Goal: Book appointment/travel/reservation

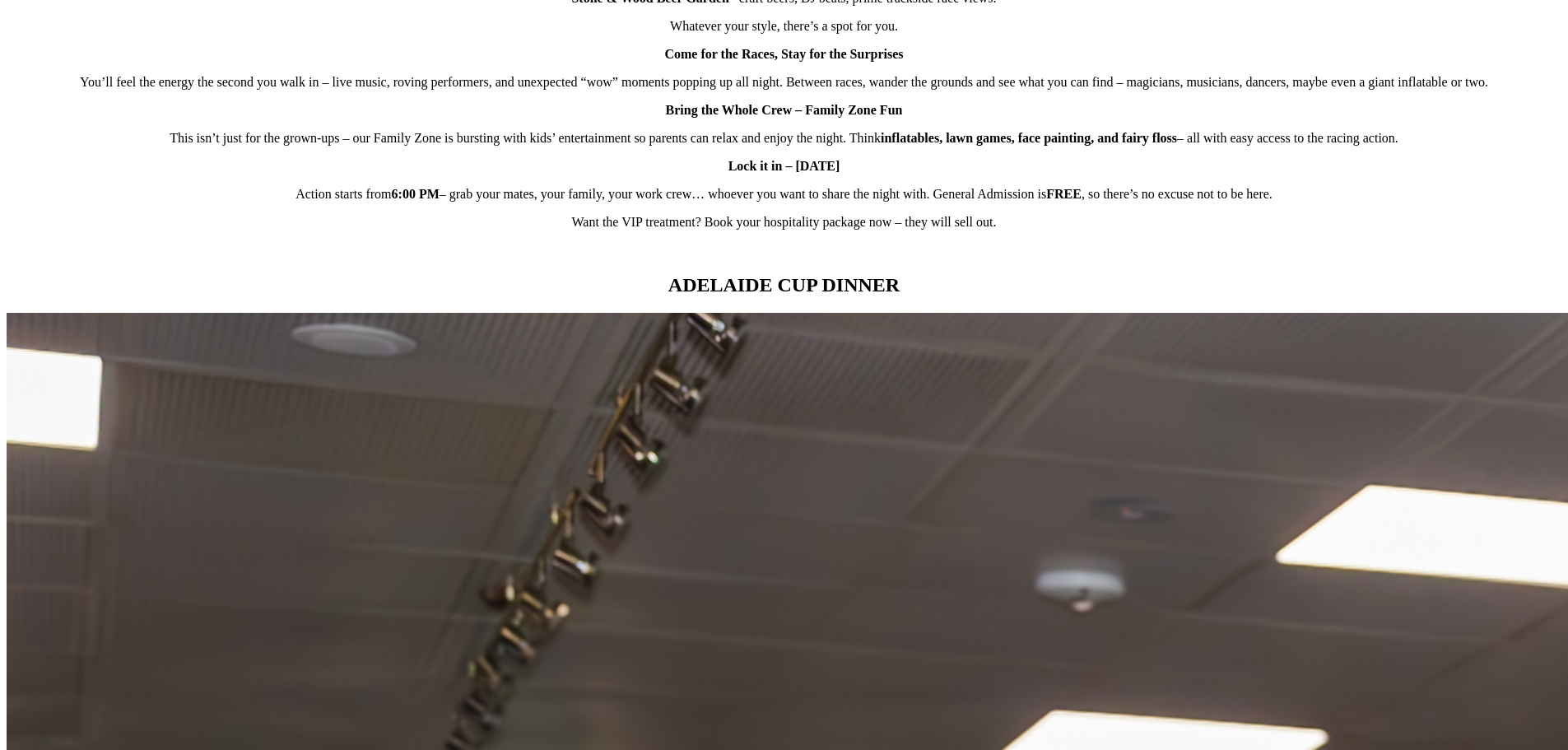
scroll to position [1481, 0]
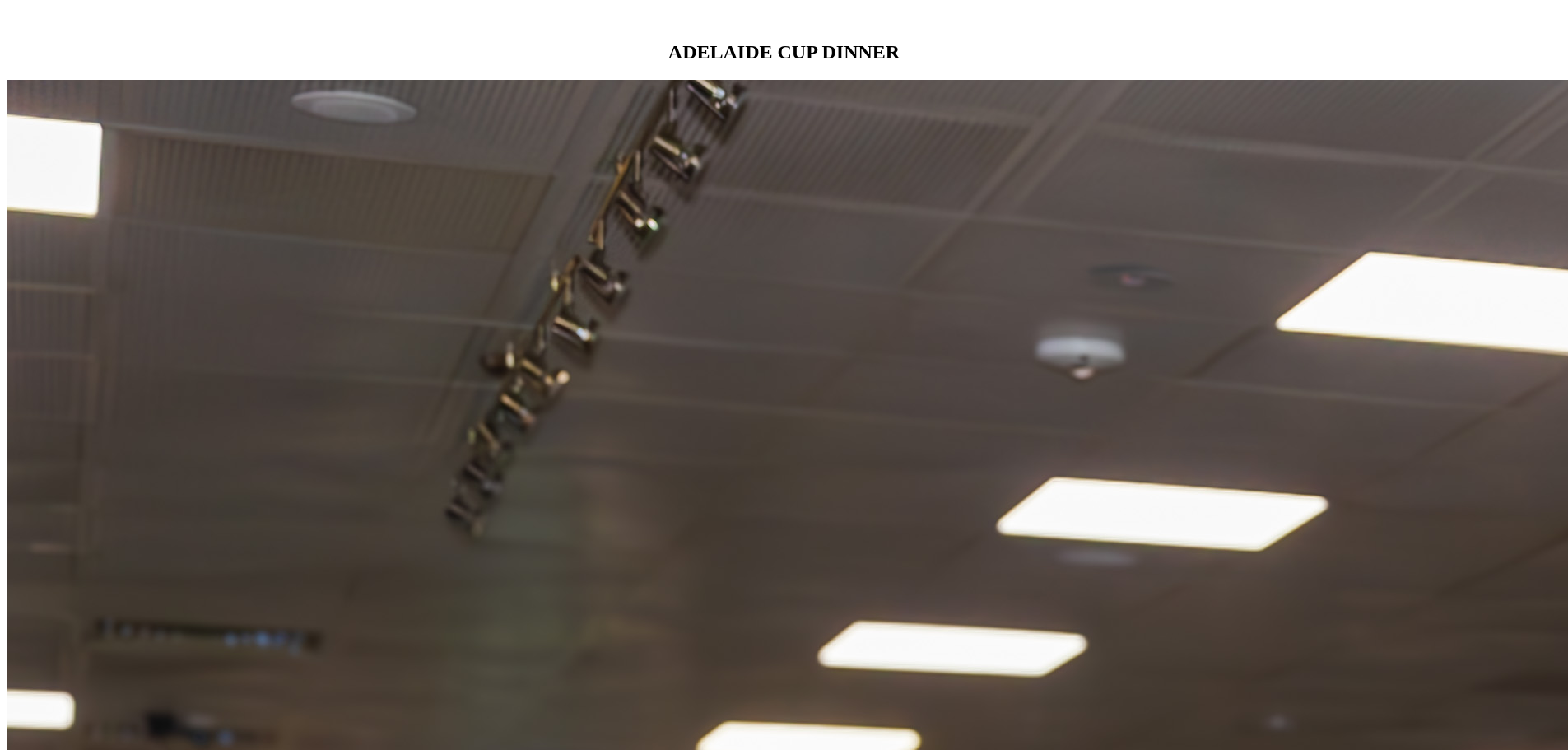
scroll to position [1563, 0]
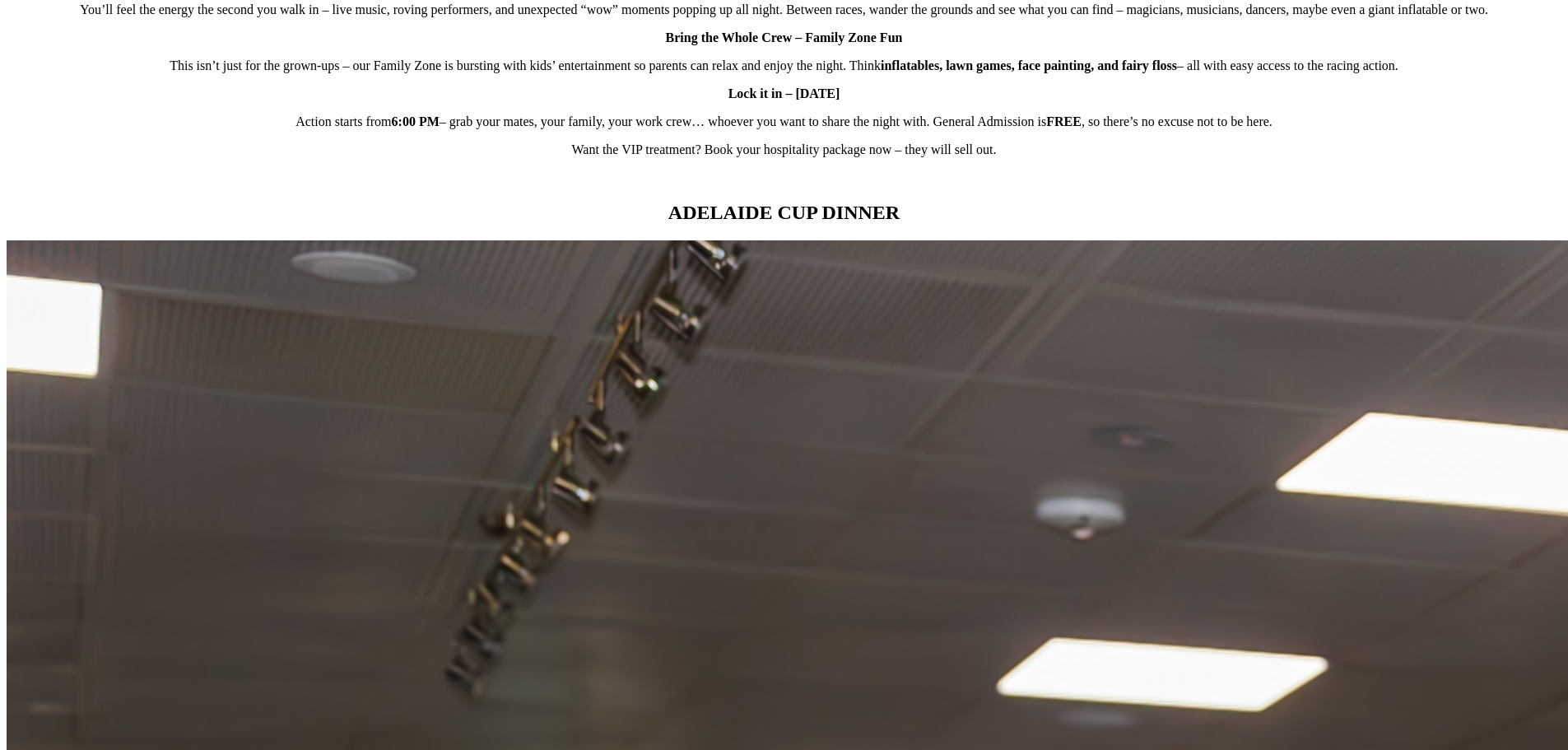
scroll to position [1234, 0]
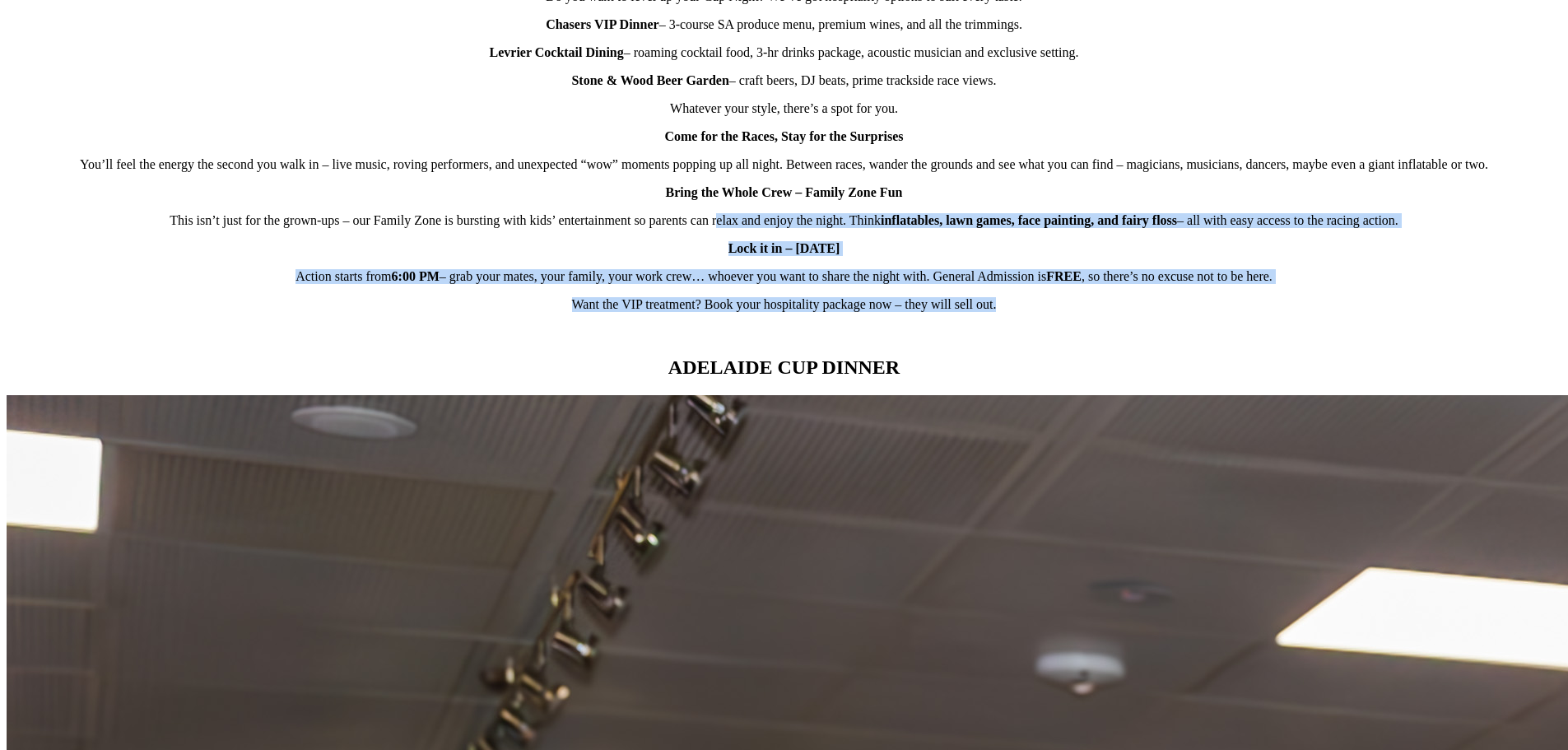
drag, startPoint x: 763, startPoint y: 281, endPoint x: 1064, endPoint y: 382, distance: 317.5
drag, startPoint x: 1020, startPoint y: 378, endPoint x: 402, endPoint y: 290, distance: 624.2
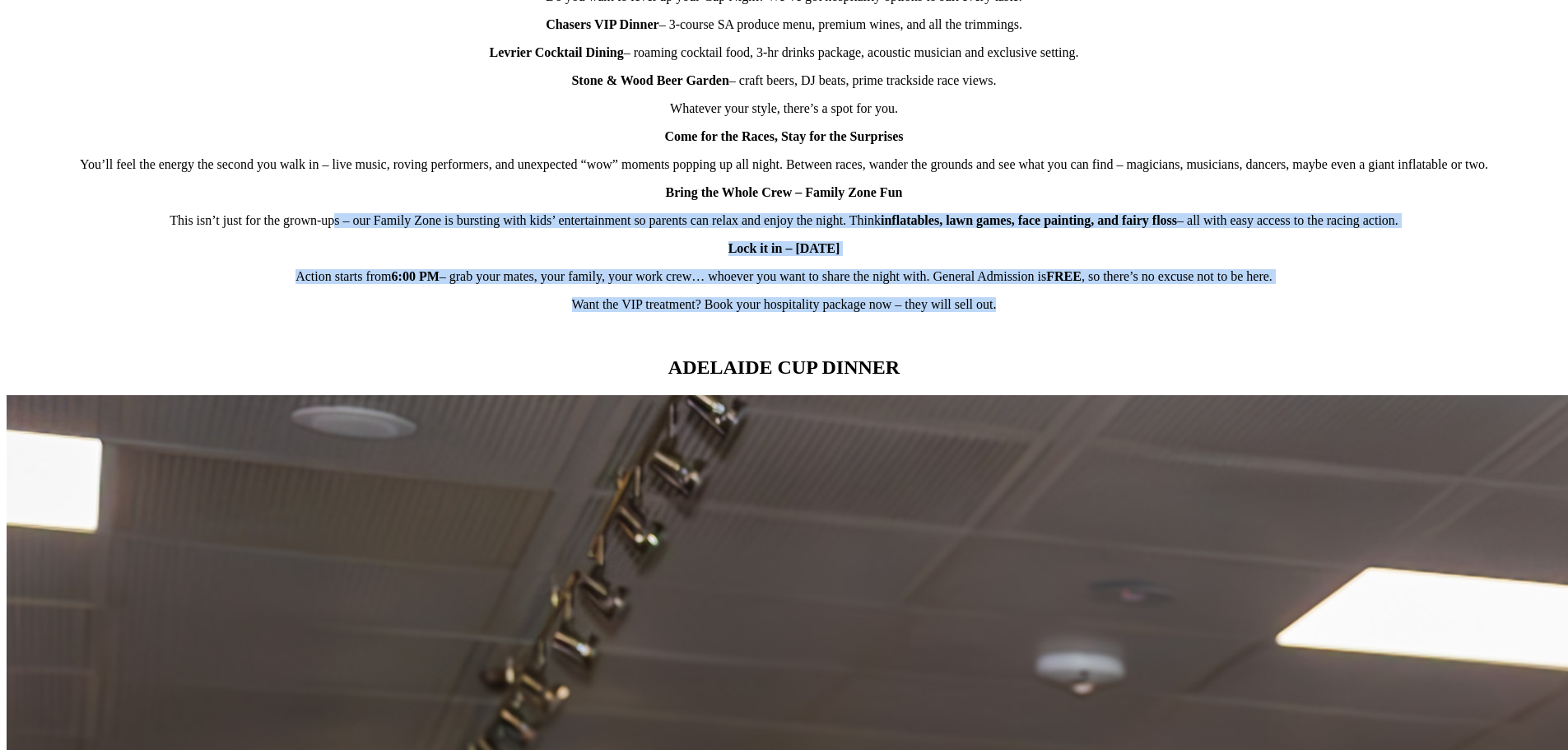
drag, startPoint x: 545, startPoint y: 275, endPoint x: 1060, endPoint y: 382, distance: 526.0
drag, startPoint x: 1059, startPoint y: 382, endPoint x: 515, endPoint y: 287, distance: 552.2
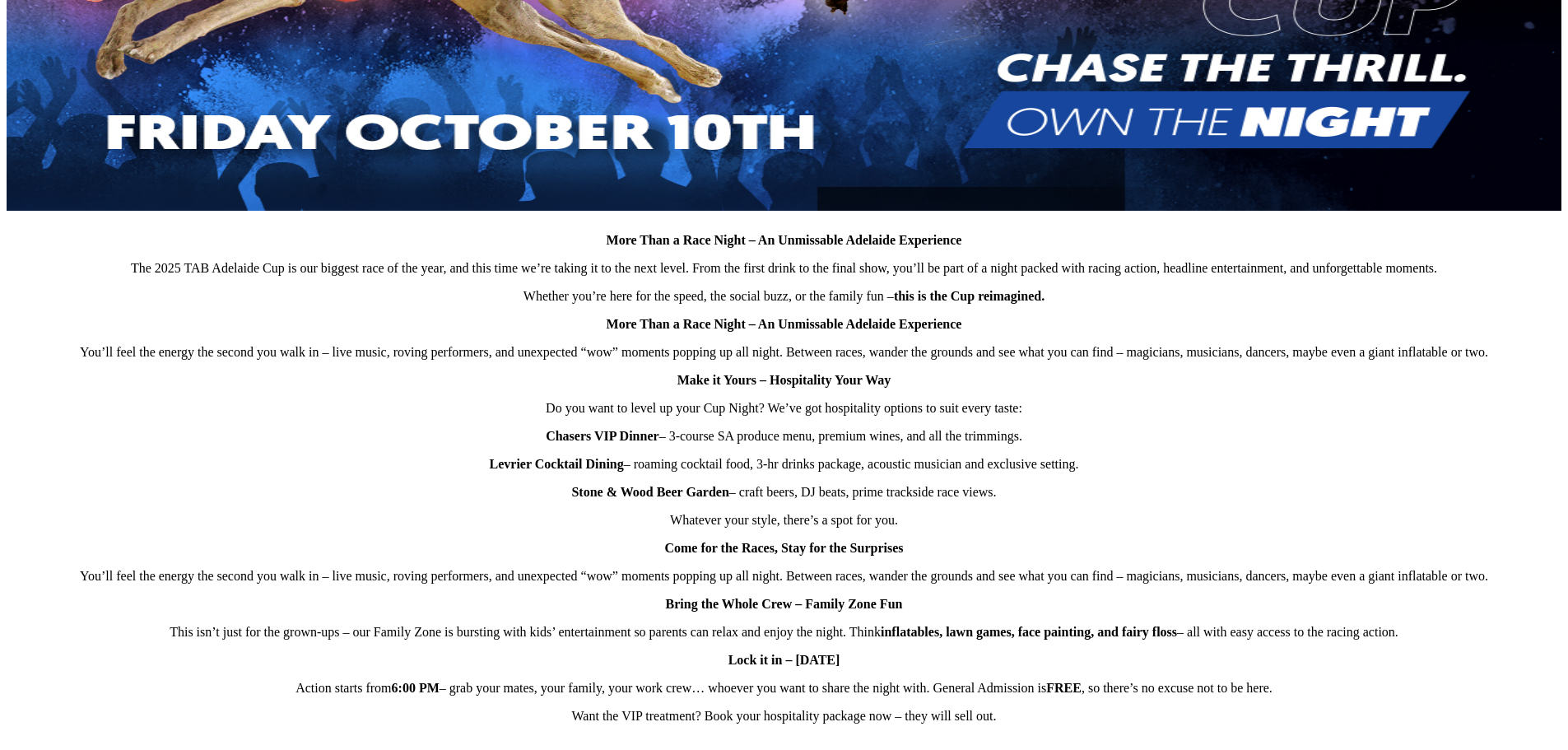
scroll to position [987, 0]
